Goal: Book appointment/travel/reservation

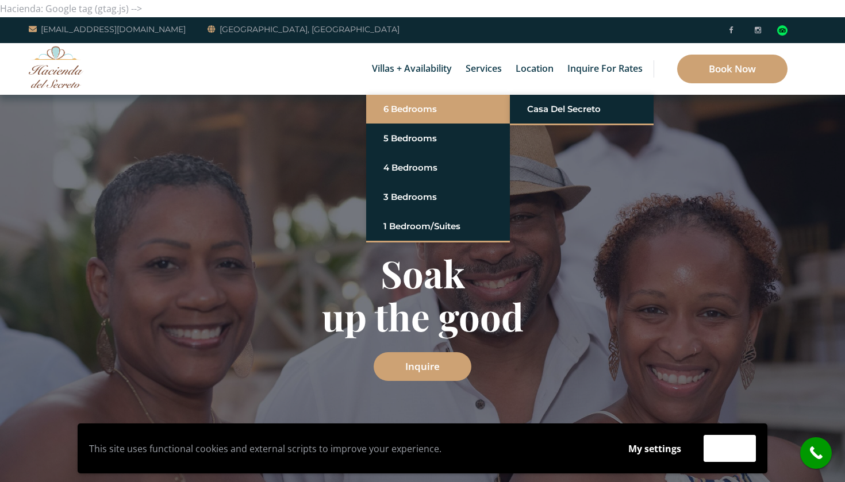
click at [412, 107] on link "6 Bedrooms" at bounding box center [437, 109] width 109 height 21
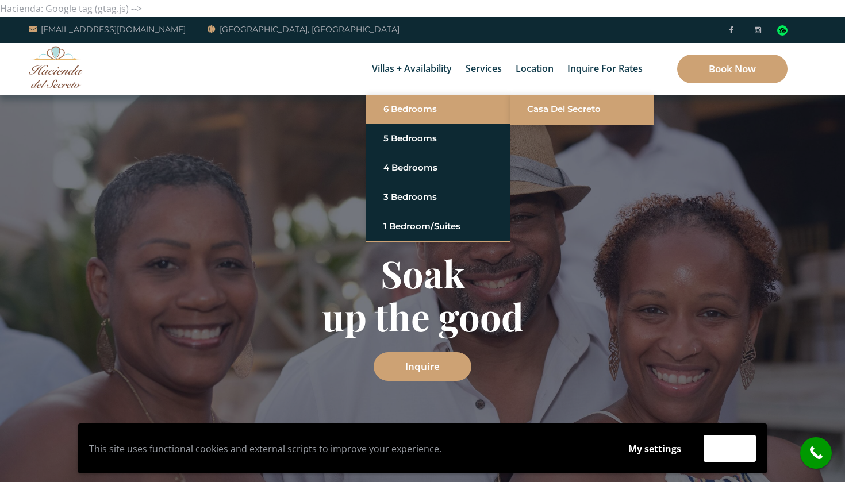
click at [538, 112] on link "Casa del Secreto" at bounding box center [581, 109] width 109 height 21
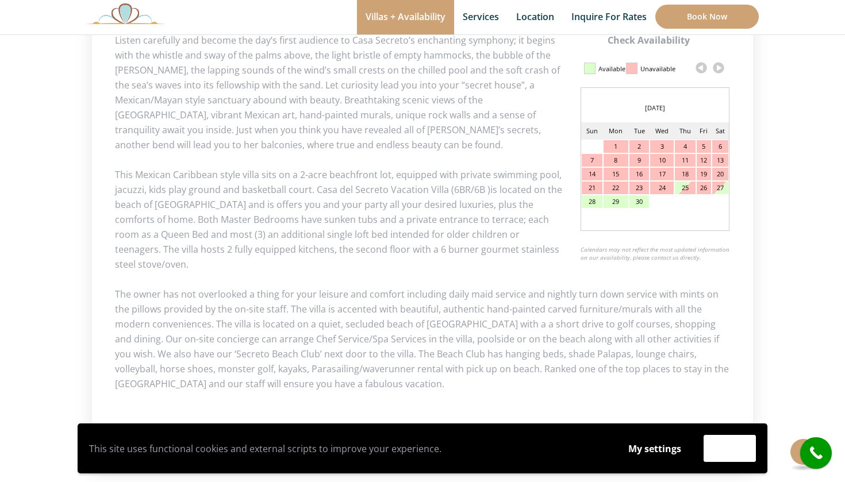
scroll to position [579, 0]
click at [717, 71] on link at bounding box center [718, 68] width 17 height 17
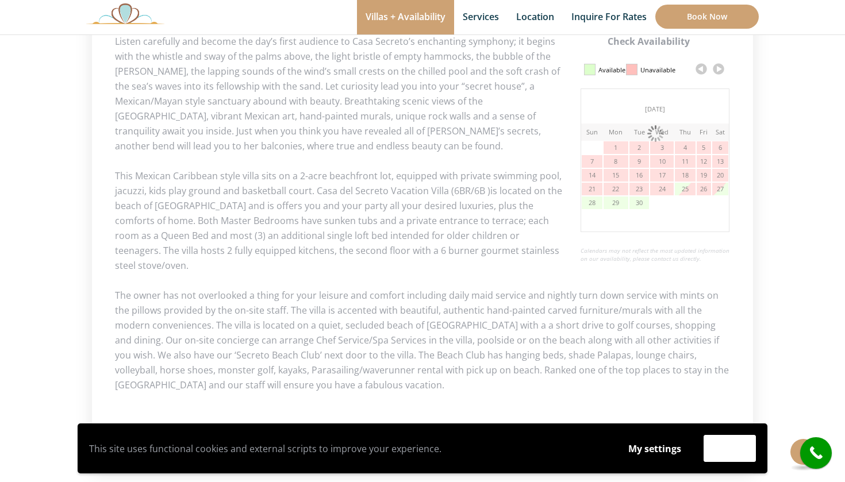
click at [717, 71] on link at bounding box center [718, 68] width 17 height 17
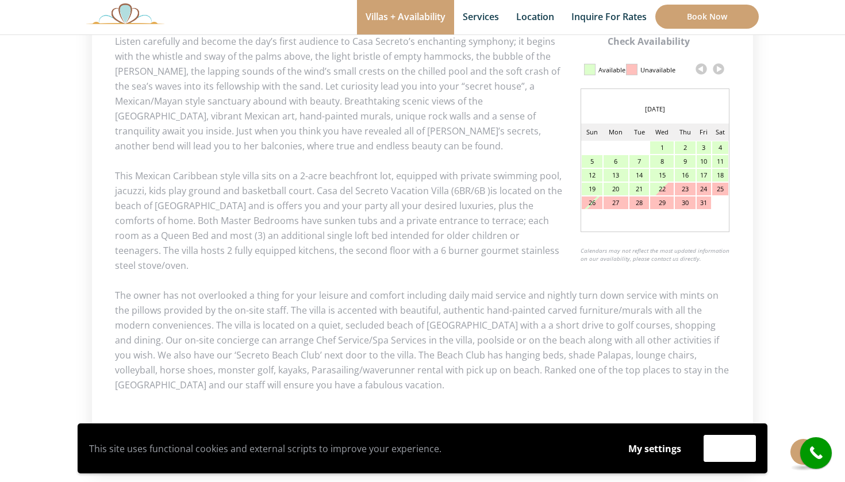
click at [718, 71] on link at bounding box center [718, 68] width 17 height 17
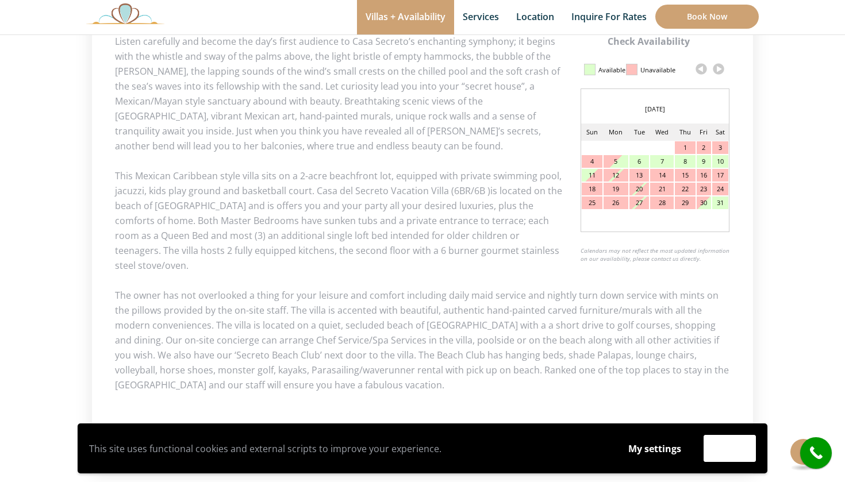
click at [718, 71] on link at bounding box center [718, 68] width 17 height 17
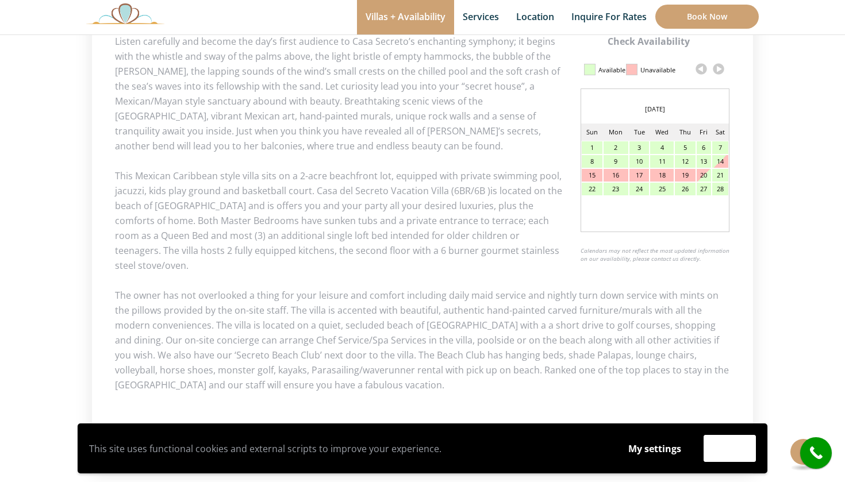
click at [718, 71] on link at bounding box center [718, 68] width 17 height 17
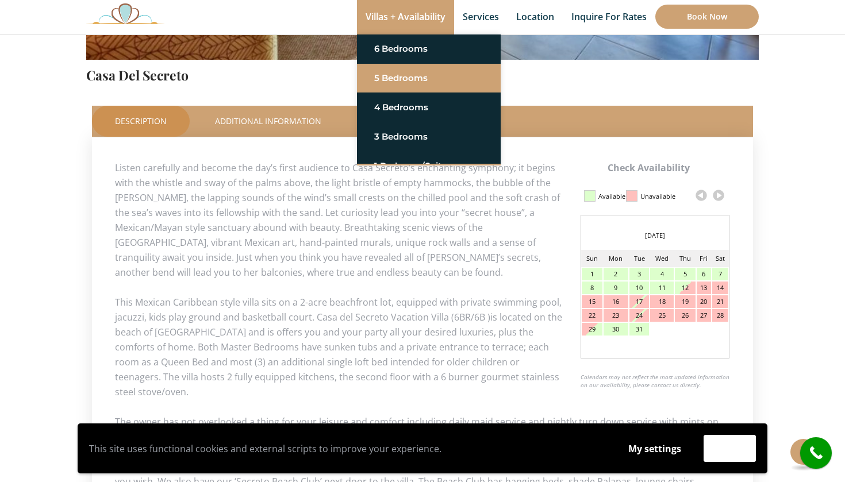
scroll to position [452, 0]
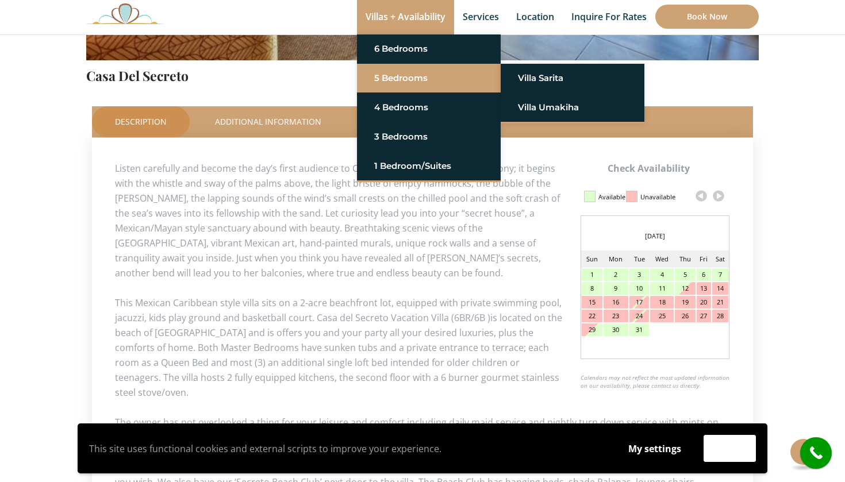
click at [391, 80] on link "5 Bedrooms" at bounding box center [428, 78] width 109 height 21
click at [526, 83] on link "Villa Sarita" at bounding box center [572, 78] width 109 height 21
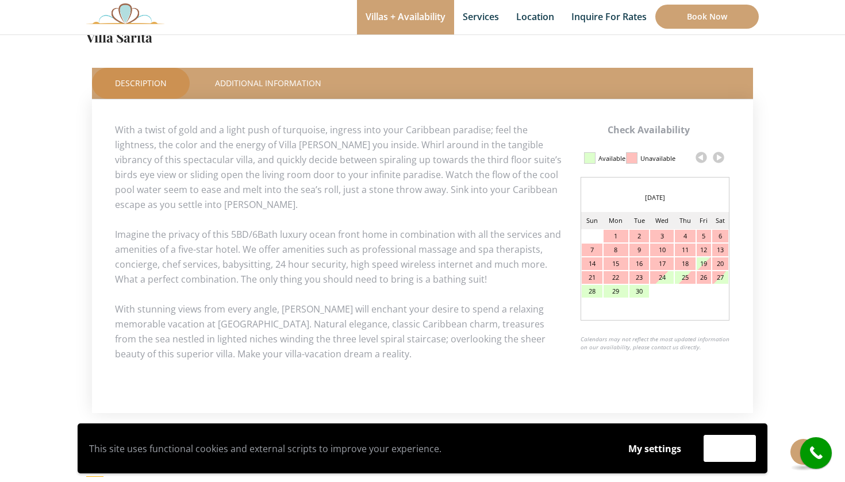
scroll to position [491, 0]
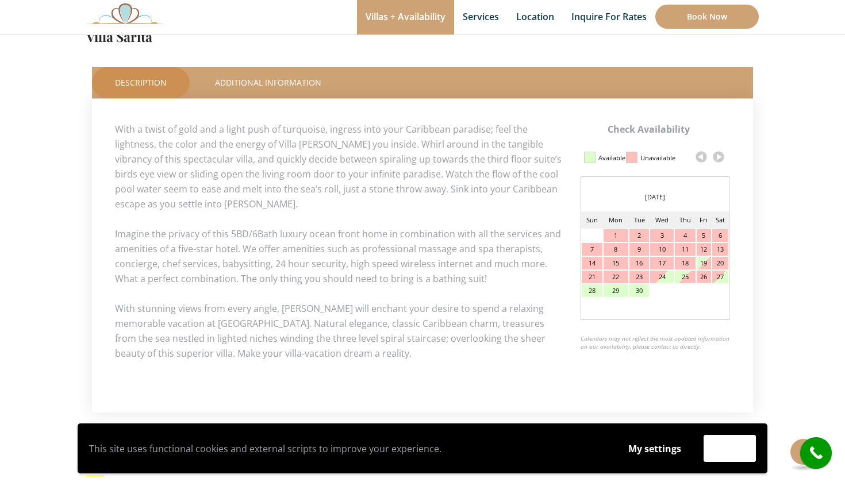
click at [718, 155] on link at bounding box center [718, 156] width 17 height 17
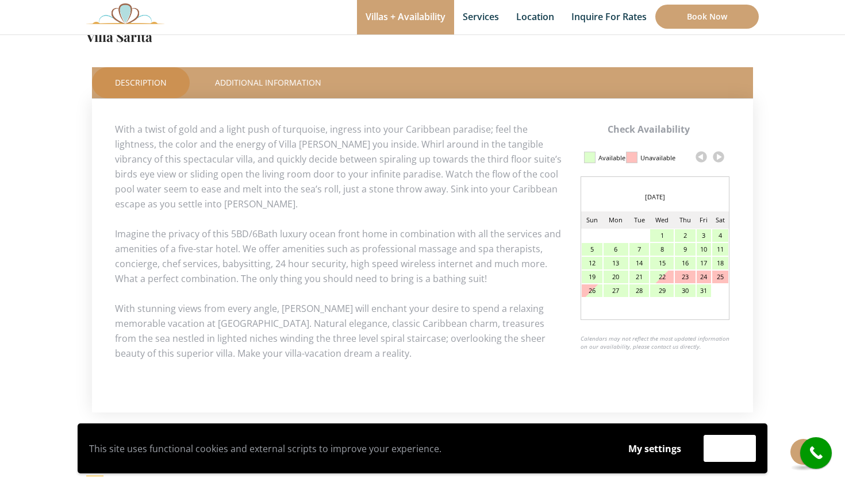
click at [718, 155] on link at bounding box center [718, 156] width 17 height 17
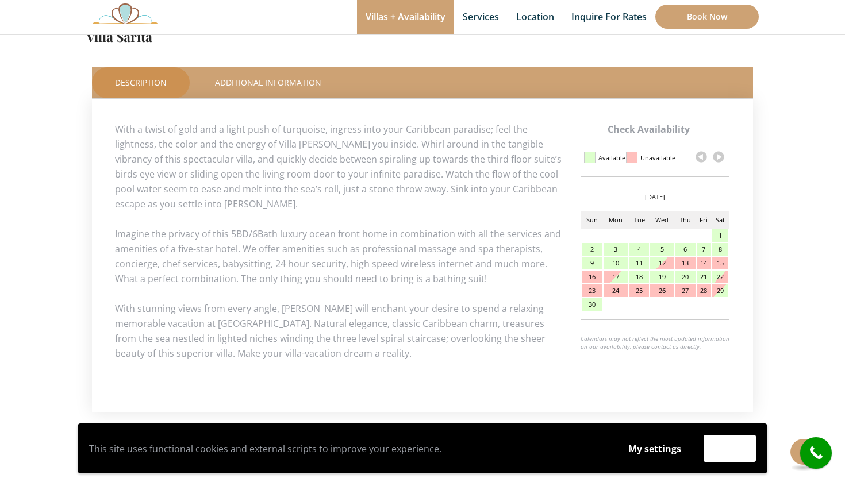
click at [718, 155] on link at bounding box center [718, 156] width 17 height 17
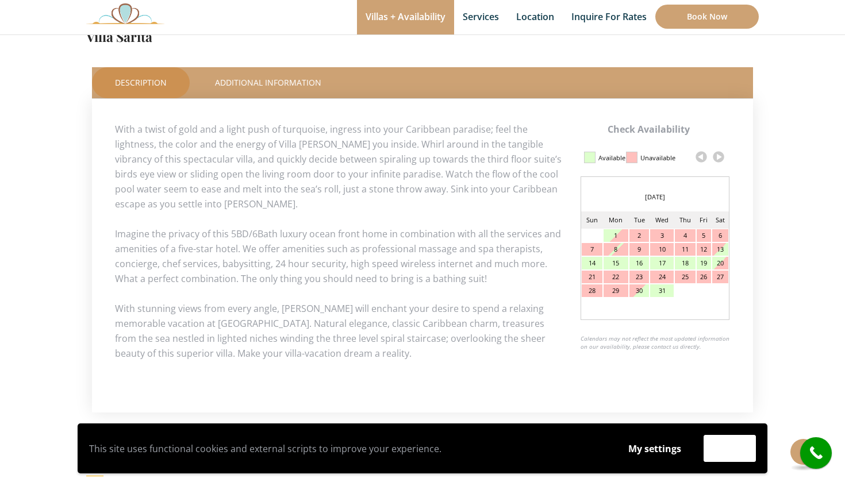
click at [718, 155] on link at bounding box center [718, 156] width 17 height 17
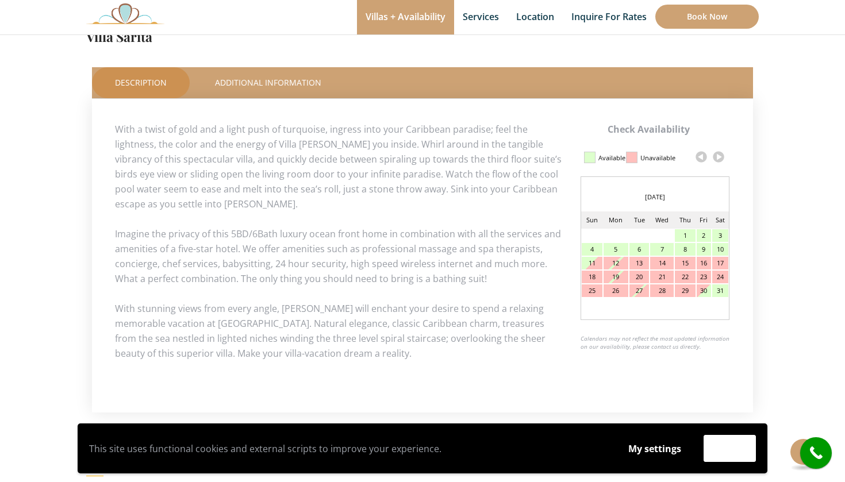
click at [718, 155] on link at bounding box center [718, 156] width 17 height 17
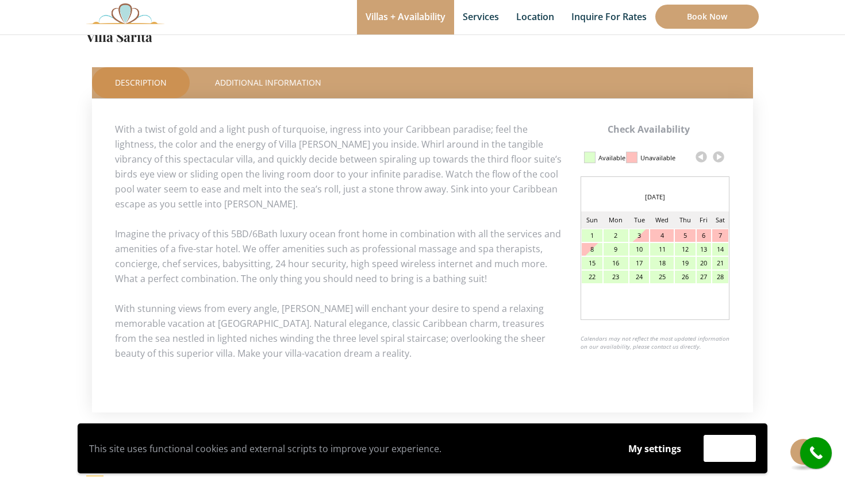
click at [718, 155] on link at bounding box center [718, 156] width 17 height 17
click at [718, 263] on div "21" at bounding box center [720, 263] width 16 height 13
click at [659, 264] on div "18" at bounding box center [662, 263] width 24 height 13
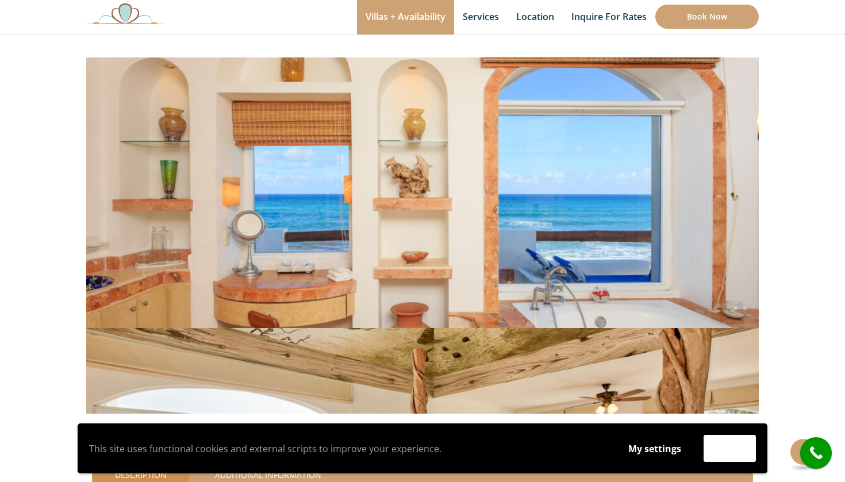
scroll to position [129, 0]
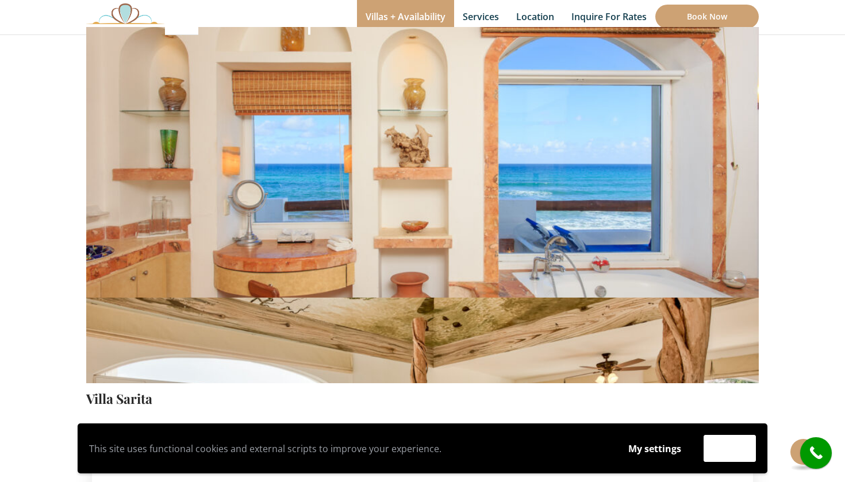
click at [421, 216] on img at bounding box center [422, 162] width 672 height 448
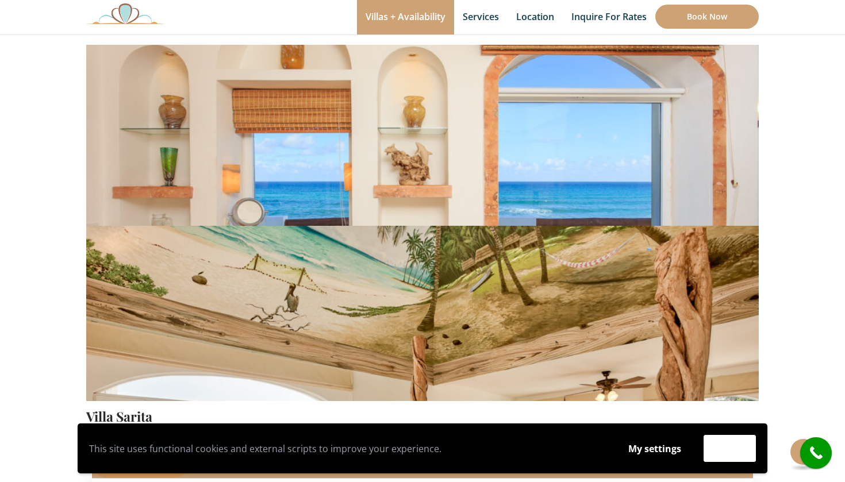
scroll to position [111, 0]
